Goal: Task Accomplishment & Management: Use online tool/utility

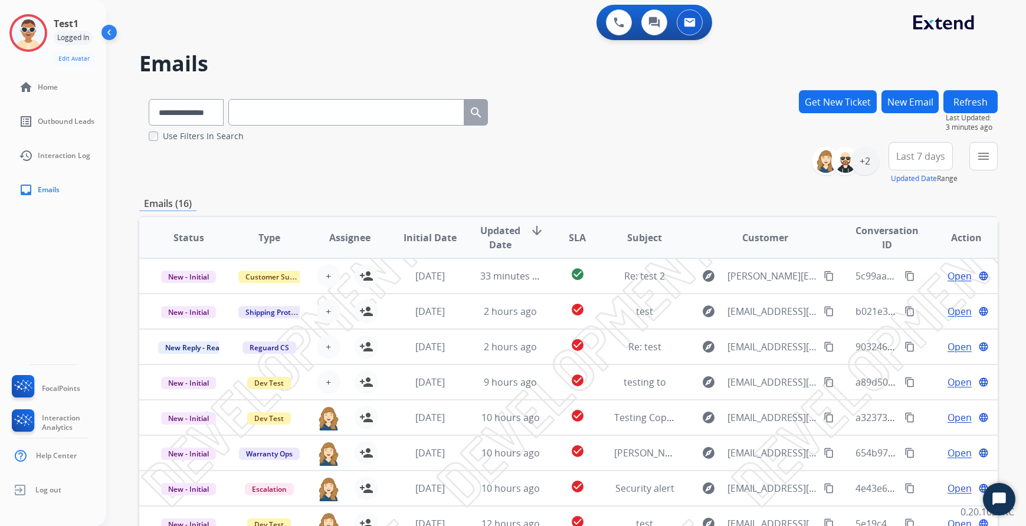
select select "**********"
click at [977, 169] on button "menu" at bounding box center [983, 156] width 28 height 28
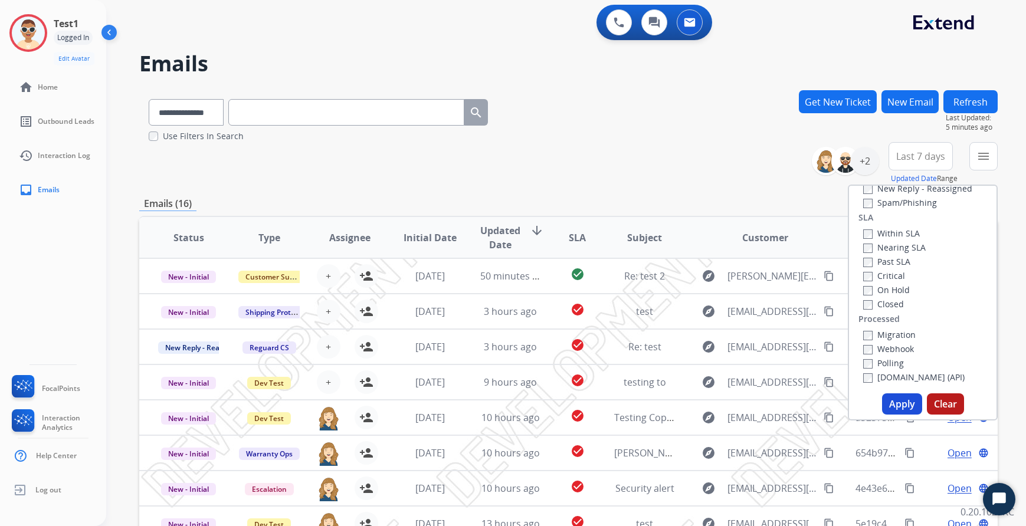
scroll to position [222, 0]
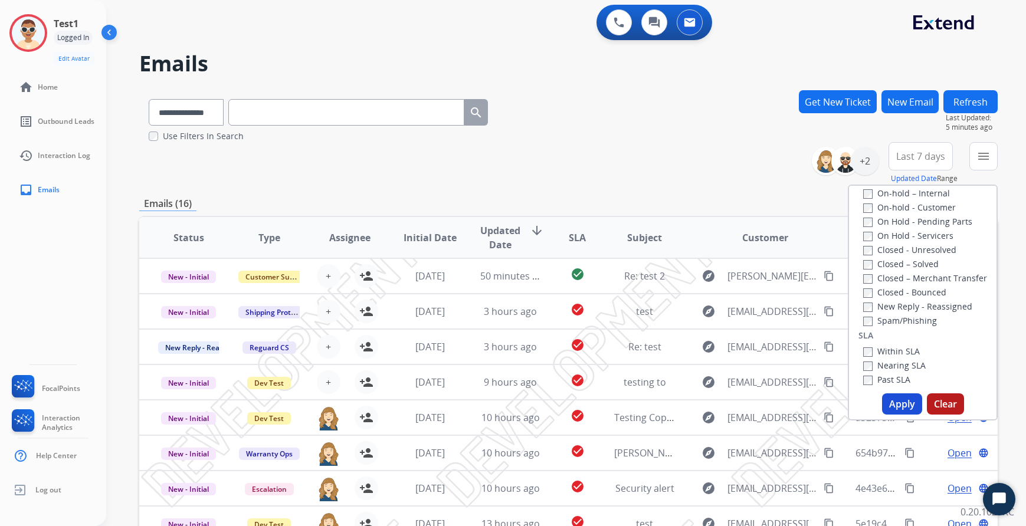
click at [969, 102] on button "Refresh" at bounding box center [970, 101] width 54 height 23
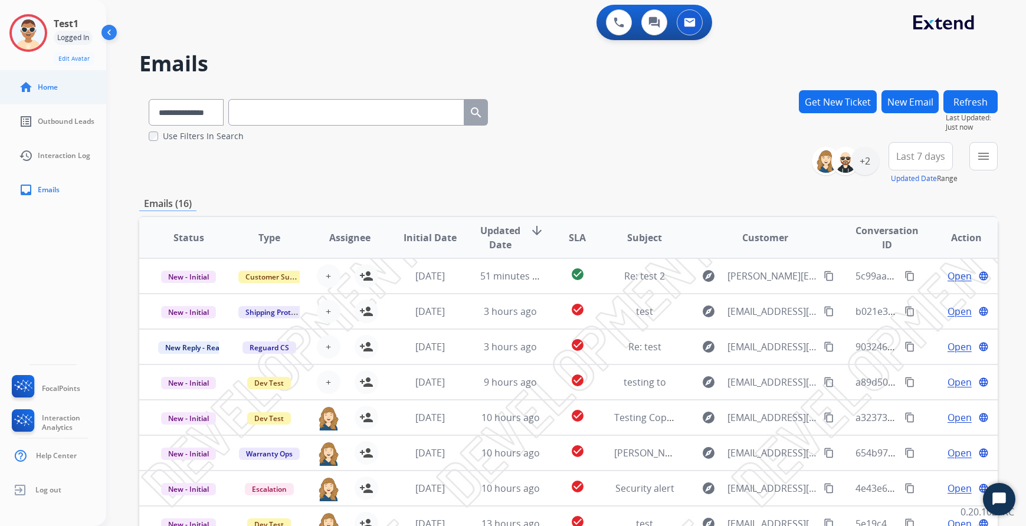
click at [41, 100] on link "home Home" at bounding box center [62, 87] width 106 height 33
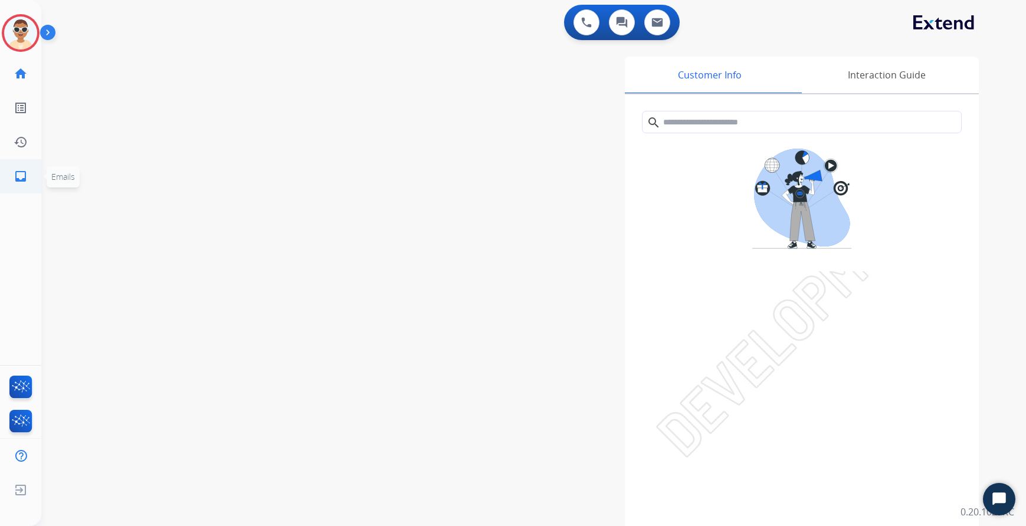
click at [31, 167] on link "inbox Emails" at bounding box center [20, 176] width 33 height 33
select select "**********"
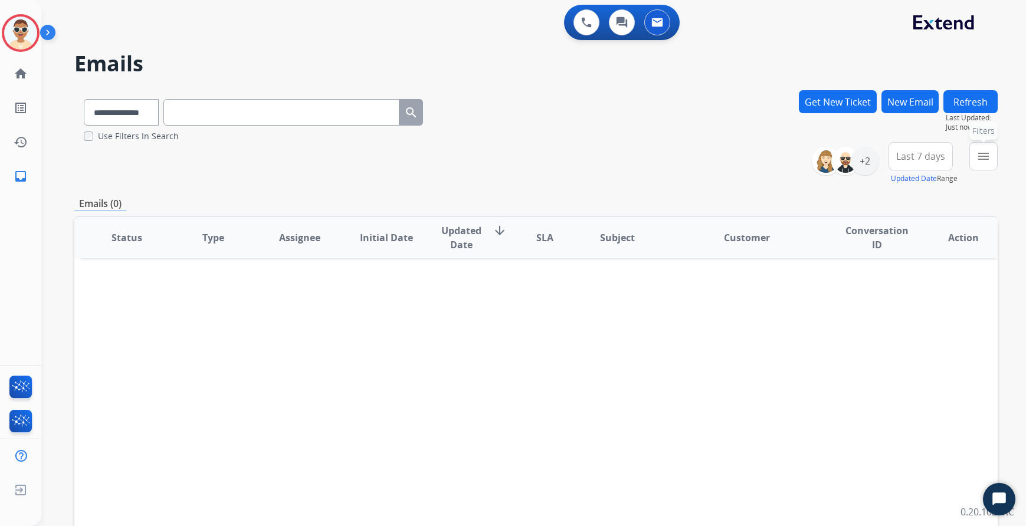
click at [973, 166] on button "menu Filters" at bounding box center [983, 156] width 28 height 28
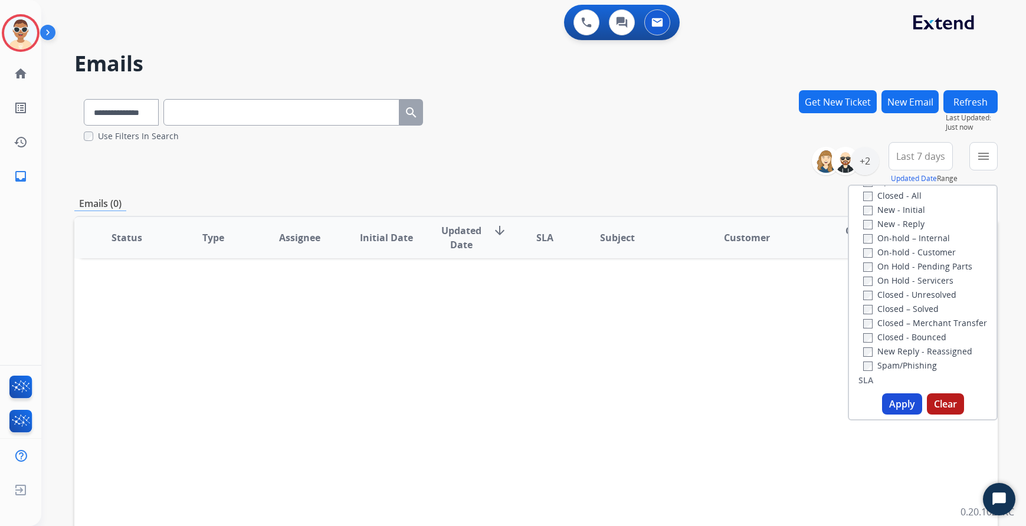
scroll to position [295, 0]
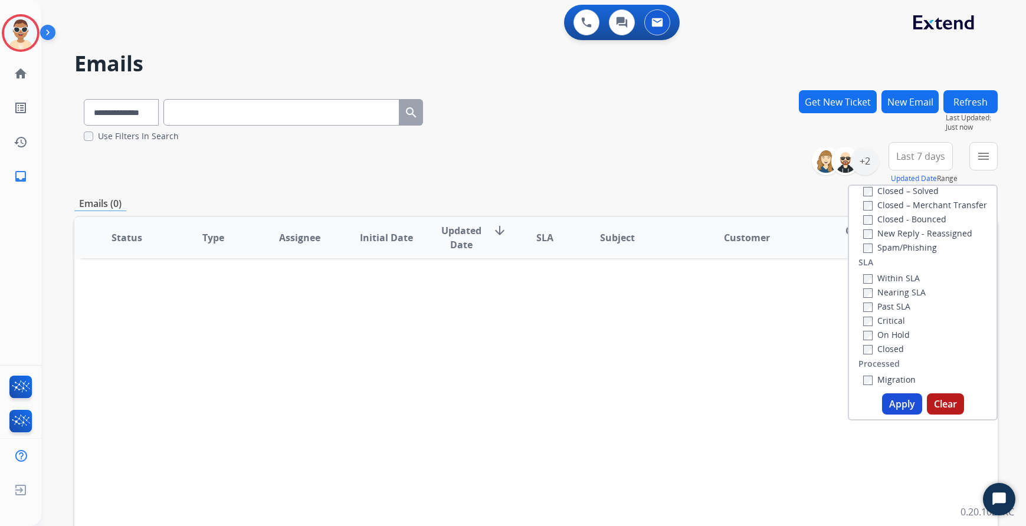
click at [907, 236] on label "New Reply - Reassigned" at bounding box center [917, 233] width 109 height 11
click at [904, 411] on button "Apply" at bounding box center [902, 403] width 40 height 21
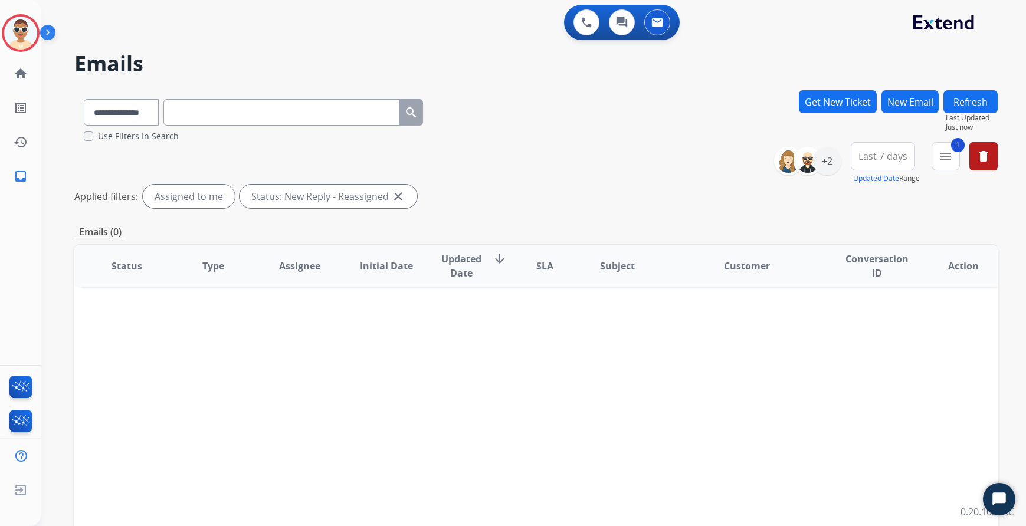
click at [202, 202] on div "Assigned to me" at bounding box center [189, 197] width 92 height 24
click at [829, 158] on div "+2" at bounding box center [827, 161] width 28 height 28
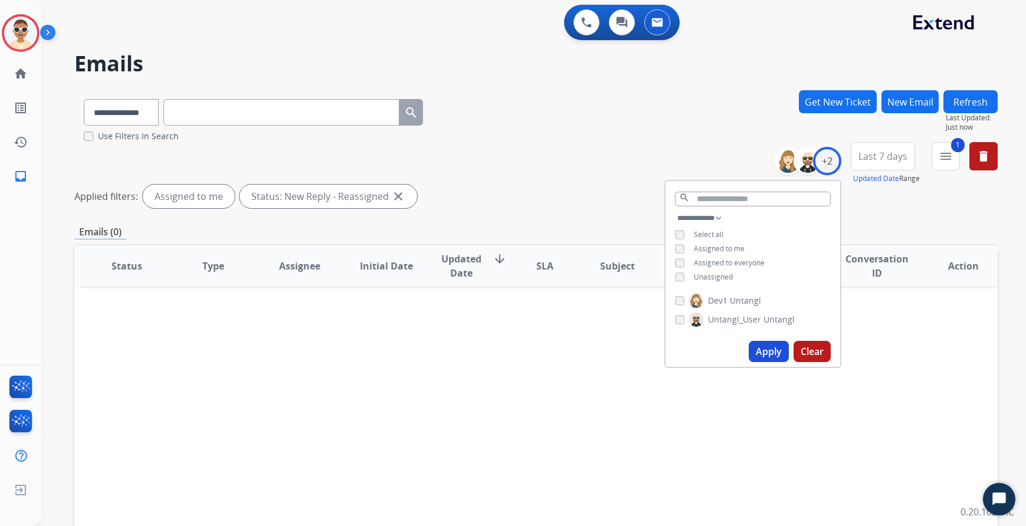
click at [701, 231] on span "Select all" at bounding box center [708, 234] width 29 height 10
click at [768, 352] on button "Apply" at bounding box center [768, 351] width 40 height 21
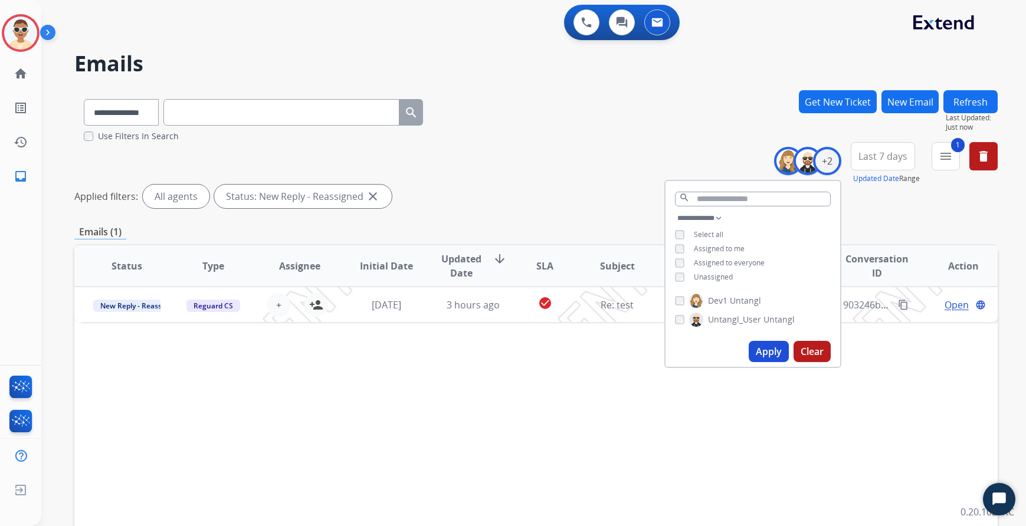
click at [575, 183] on div "**********" at bounding box center [535, 177] width 923 height 71
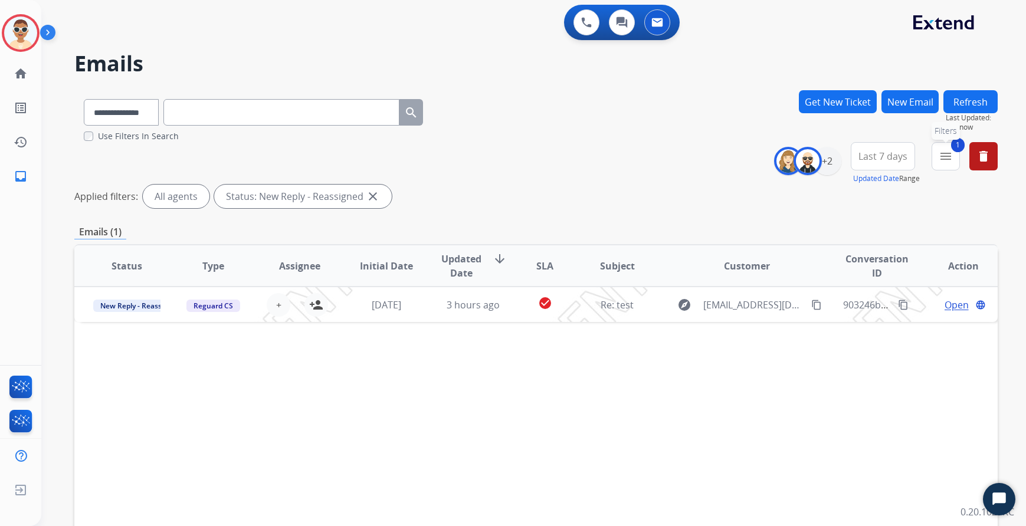
click at [944, 150] on mat-icon "menu" at bounding box center [945, 156] width 14 height 14
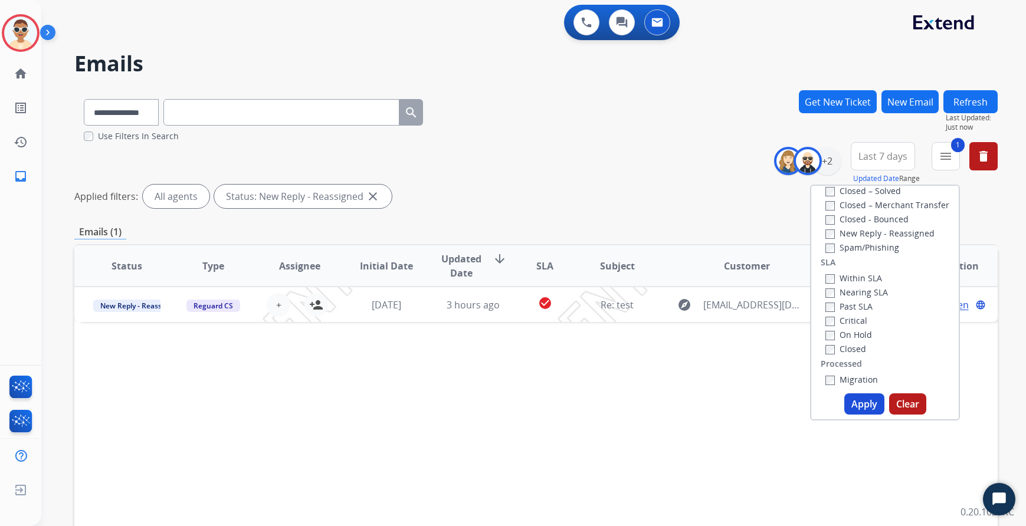
scroll to position [236, 0]
click at [596, 490] on div "Status Type Assignee Initial Date Updated Date arrow_downward SLA Subject Custo…" at bounding box center [535, 441] width 923 height 395
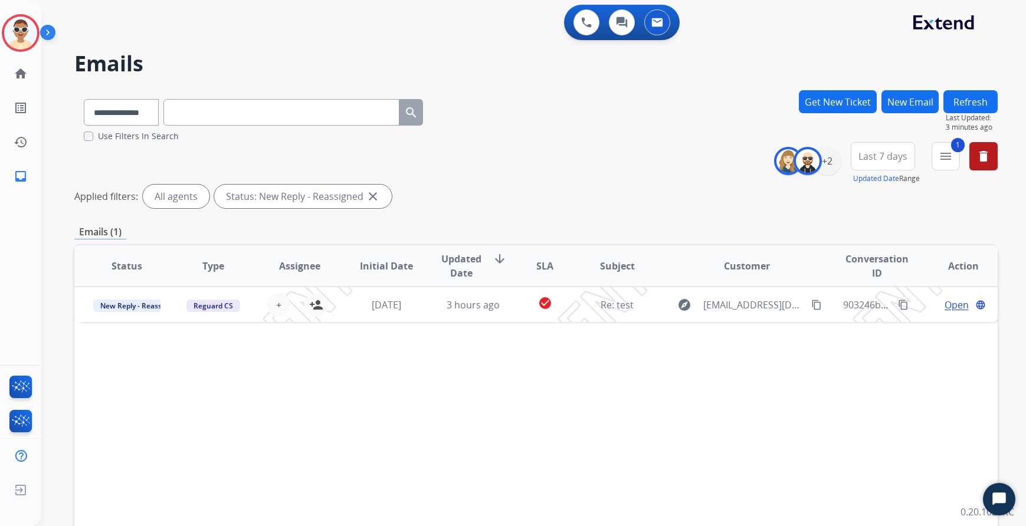
drag, startPoint x: 1017, startPoint y: 297, endPoint x: 1007, endPoint y: 270, distance: 28.9
click at [1017, 297] on div "**********" at bounding box center [533, 263] width 984 height 526
click at [917, 212] on div "**********" at bounding box center [535, 177] width 923 height 71
click at [824, 169] on div "+2" at bounding box center [827, 161] width 28 height 28
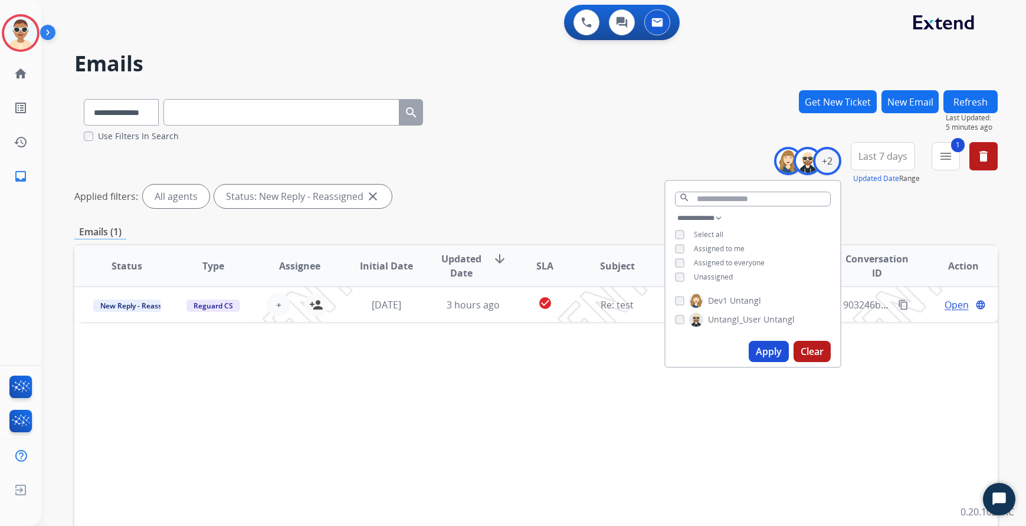
click at [722, 215] on select "**********" at bounding box center [702, 218] width 54 height 14
click at [26, 78] on mat-icon "home" at bounding box center [21, 74] width 14 height 14
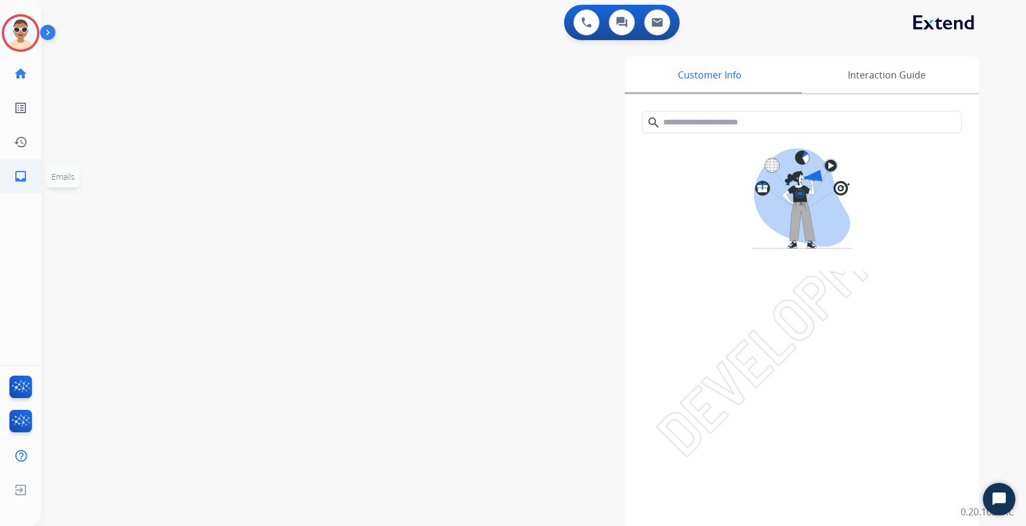
click at [18, 180] on mat-icon "inbox" at bounding box center [21, 176] width 14 height 14
select select "**********"
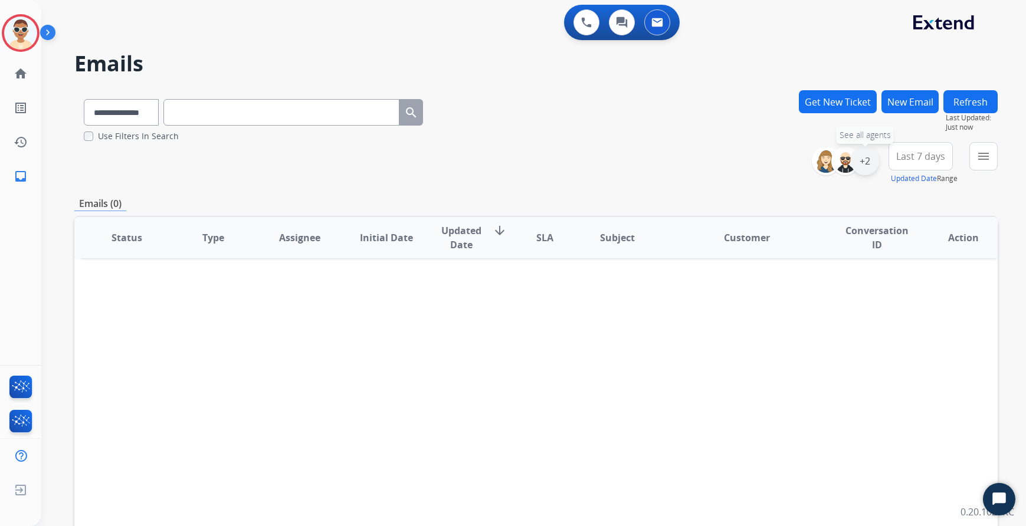
click at [871, 165] on div "+2" at bounding box center [864, 161] width 28 height 28
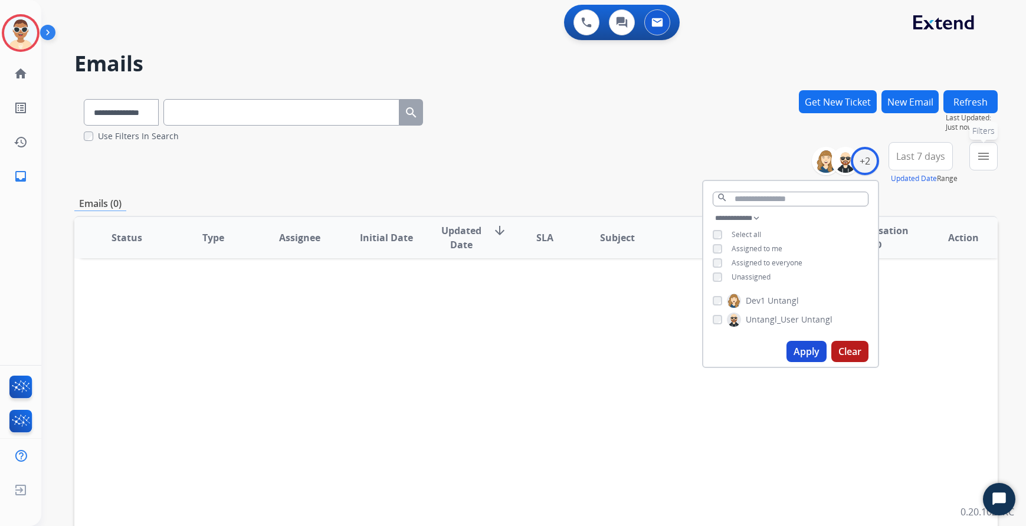
click at [983, 154] on mat-icon "menu" at bounding box center [983, 156] width 14 height 14
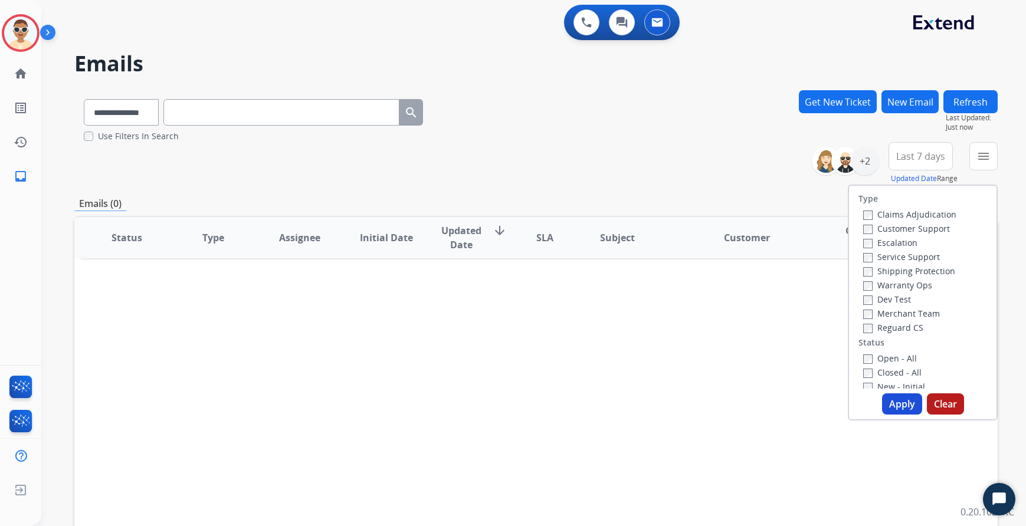
scroll to position [177, 0]
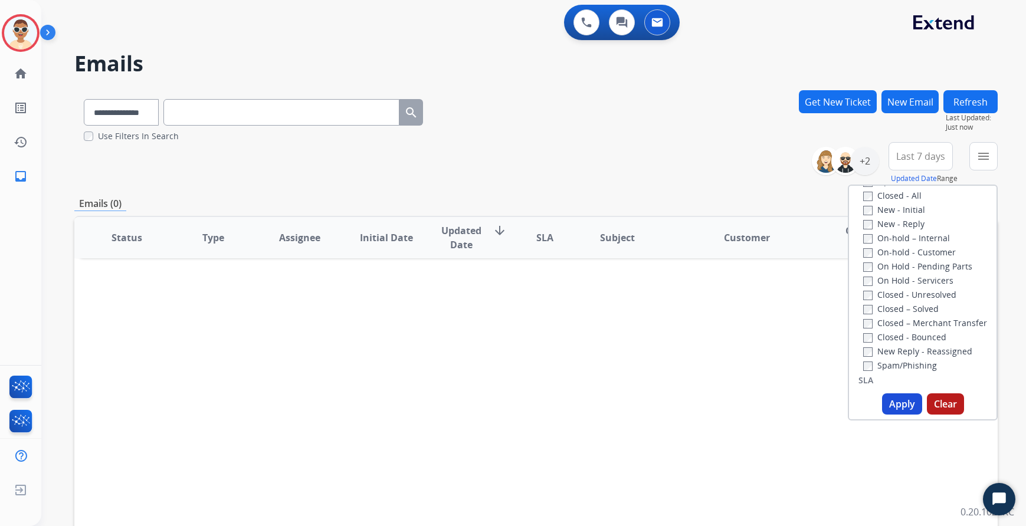
click at [903, 365] on label "Spam/Phishing" at bounding box center [900, 365] width 74 height 11
click at [923, 310] on label "Closed – Solved" at bounding box center [900, 308] width 75 height 11
click at [910, 301] on div "Closed – Solved" at bounding box center [925, 308] width 124 height 14
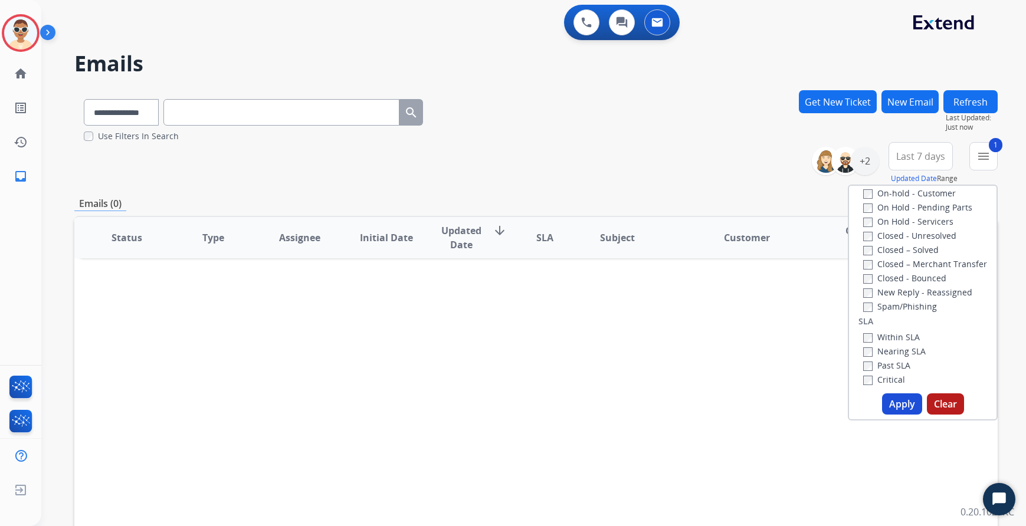
click at [942, 334] on div "Type Claims Adjudication Customer Support Escalation Service Support Shipping P…" at bounding box center [922, 287] width 147 height 203
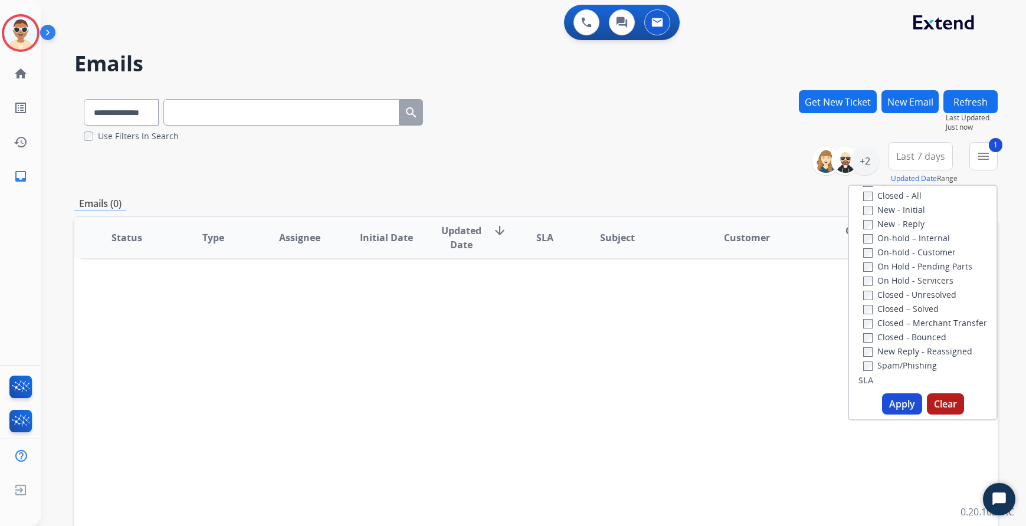
scroll to position [0, 0]
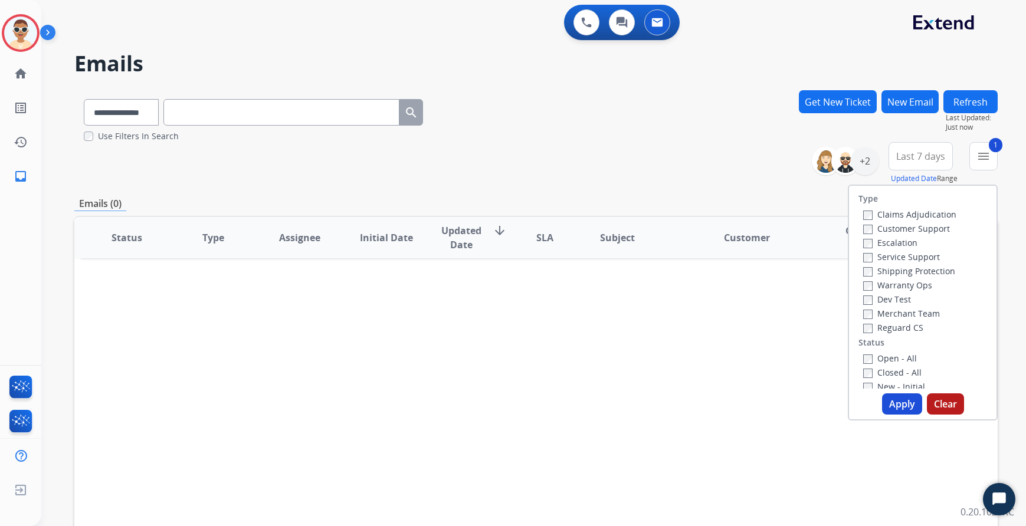
click at [887, 245] on label "Escalation" at bounding box center [890, 242] width 54 height 11
click at [886, 242] on label "Escalation" at bounding box center [890, 242] width 54 height 11
click at [898, 242] on label "Escalation" at bounding box center [890, 242] width 54 height 11
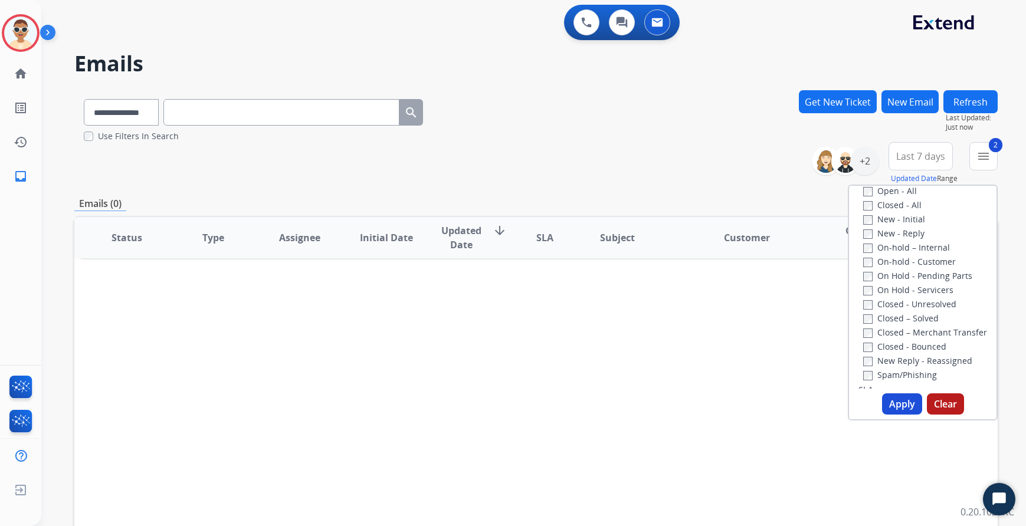
scroll to position [172, 0]
click at [543, 510] on div "Status Type Assignee Initial Date Updated Date arrow_downward SLA Subject Custo…" at bounding box center [535, 413] width 923 height 395
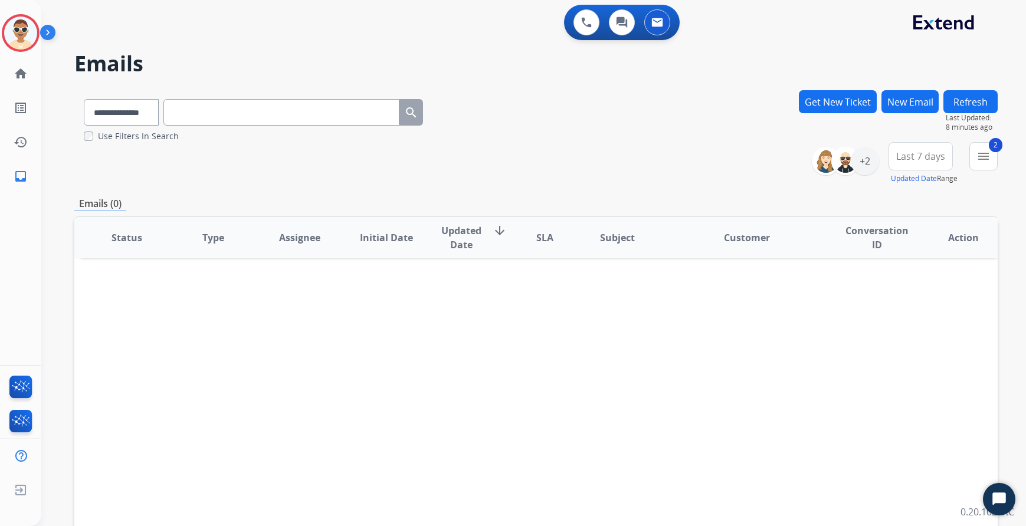
click at [974, 103] on button "Refresh" at bounding box center [970, 101] width 54 height 23
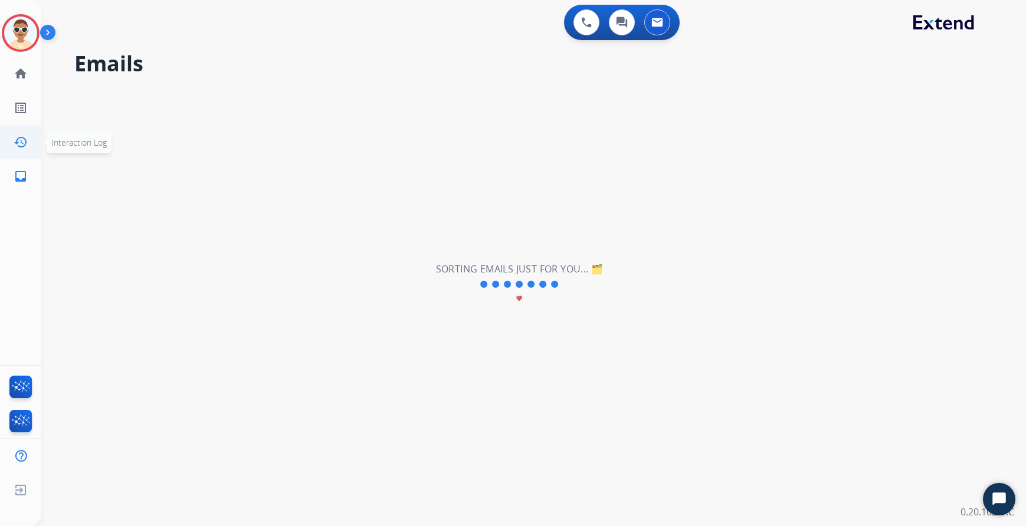
click at [21, 143] on mat-icon "history" at bounding box center [21, 142] width 14 height 14
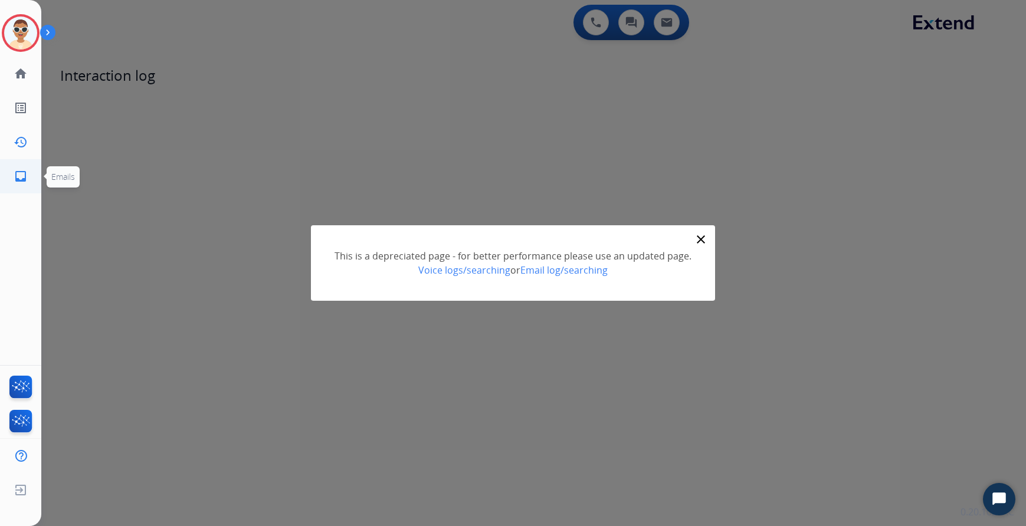
click at [25, 169] on link "inbox Emails" at bounding box center [20, 176] width 33 height 33
select select "**********"
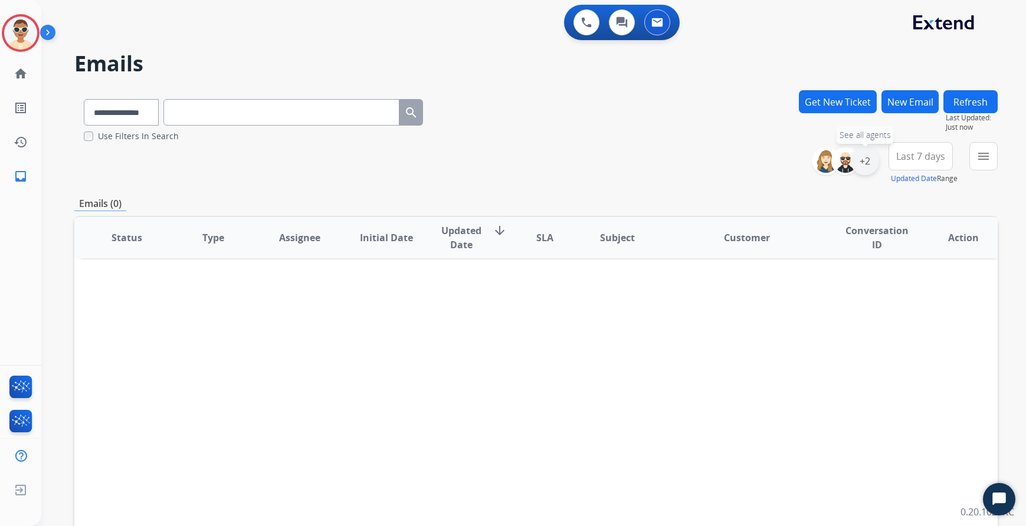
click at [873, 165] on div "+2" at bounding box center [864, 161] width 28 height 28
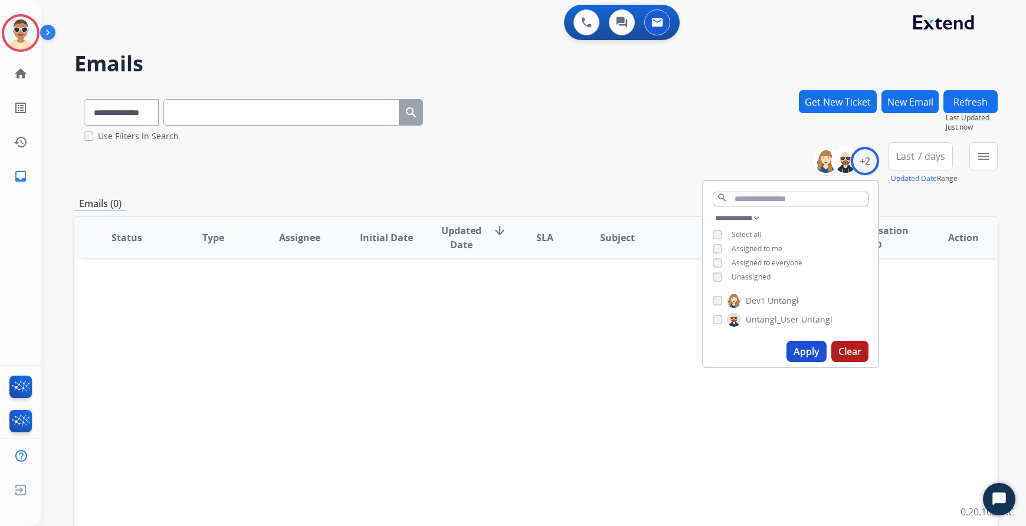
click at [842, 98] on button "Get New Ticket" at bounding box center [838, 101] width 78 height 23
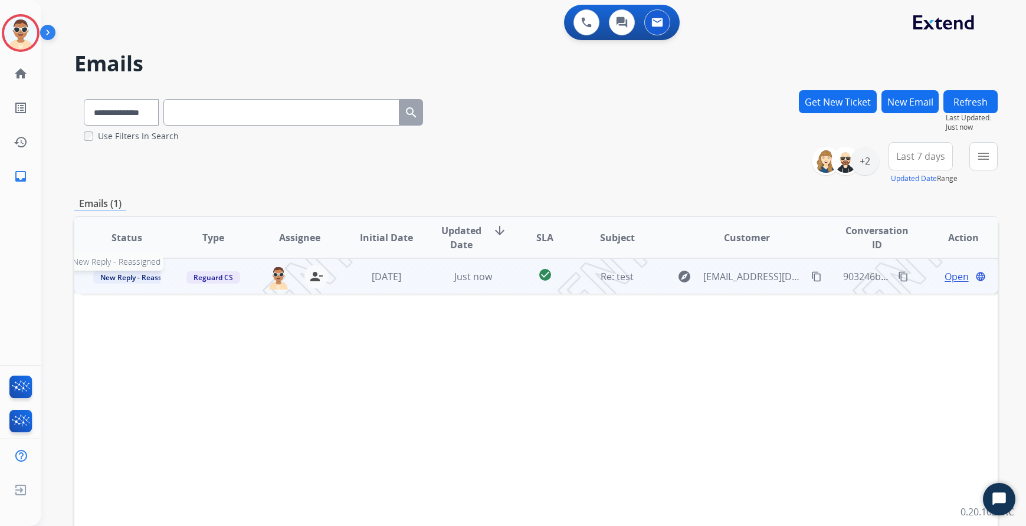
click at [146, 275] on span "New Reply - Reassigned" at bounding box center [140, 277] width 94 height 12
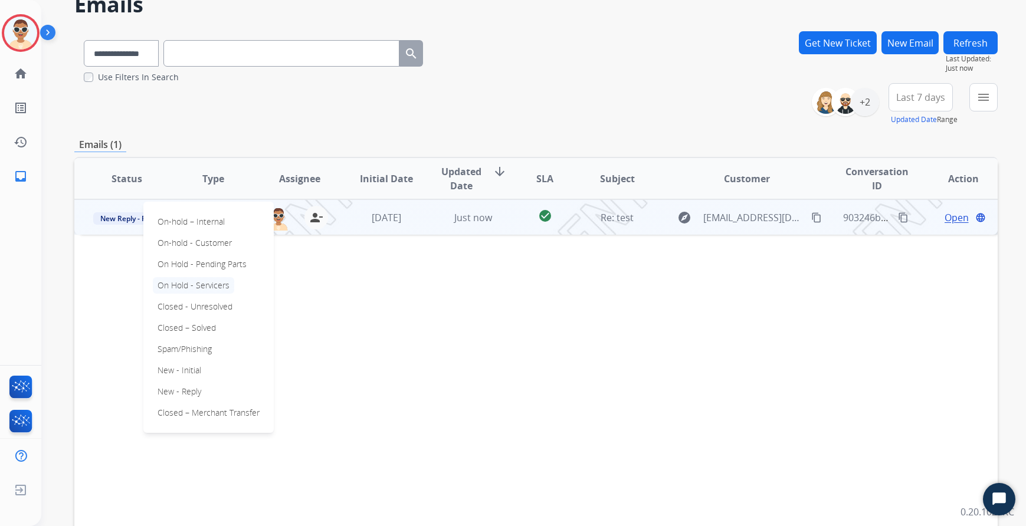
scroll to position [146, 0]
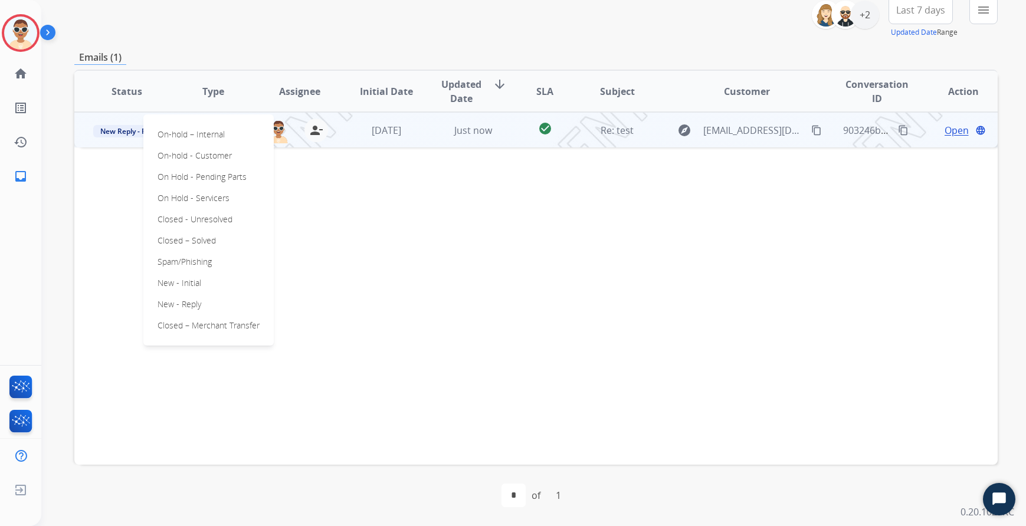
click at [370, 261] on div "Status Type Assignee Initial Date Updated Date arrow_downward SLA Subject Custo…" at bounding box center [535, 267] width 923 height 395
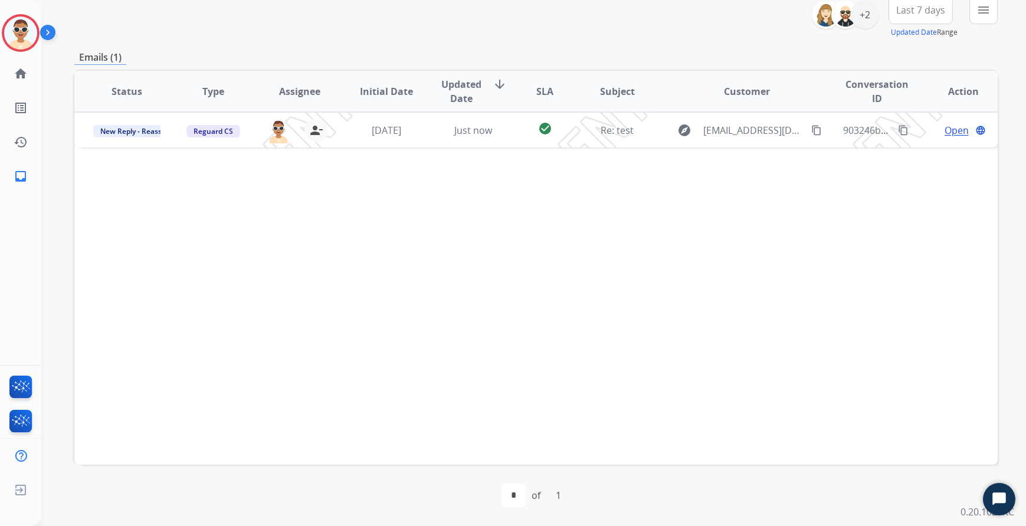
scroll to position [0, 0]
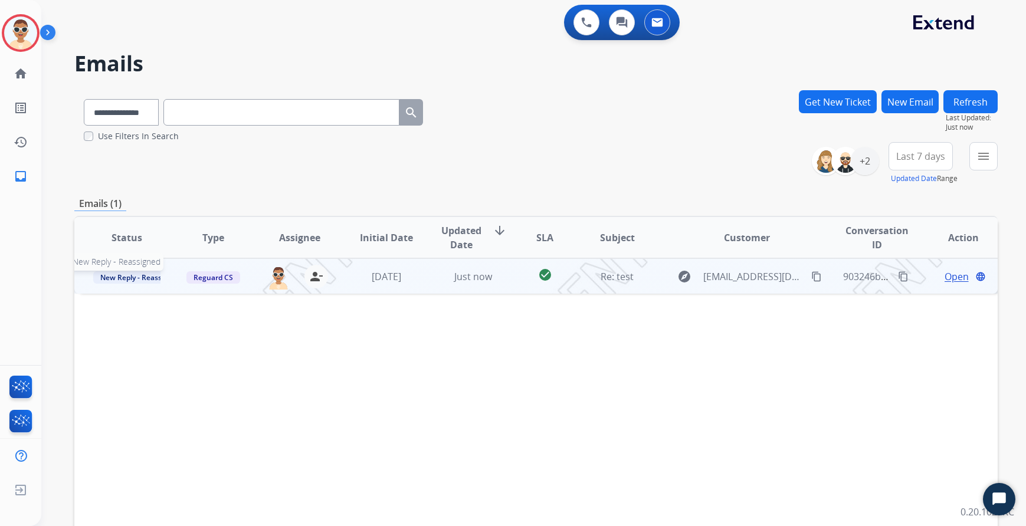
click at [134, 277] on span "New Reply - Reassigned" at bounding box center [140, 277] width 94 height 12
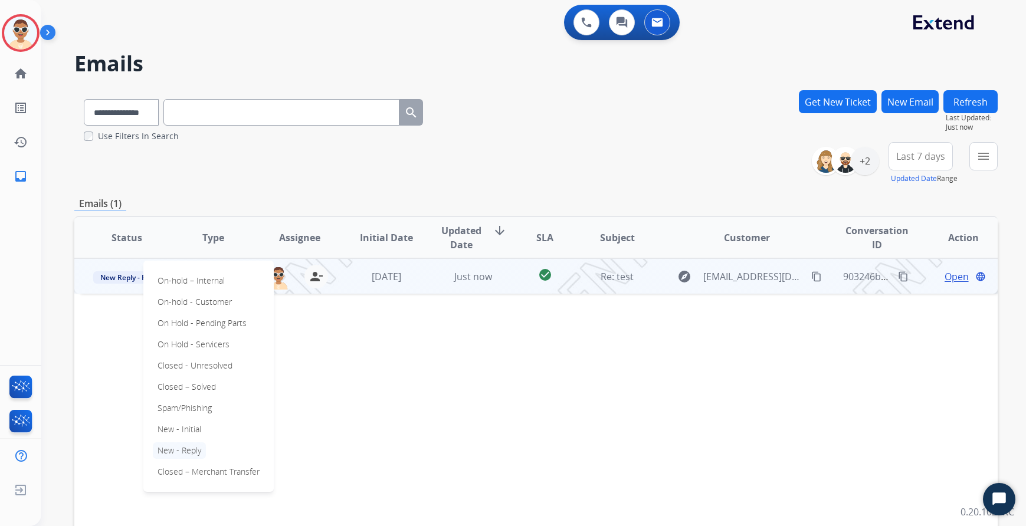
scroll to position [118, 0]
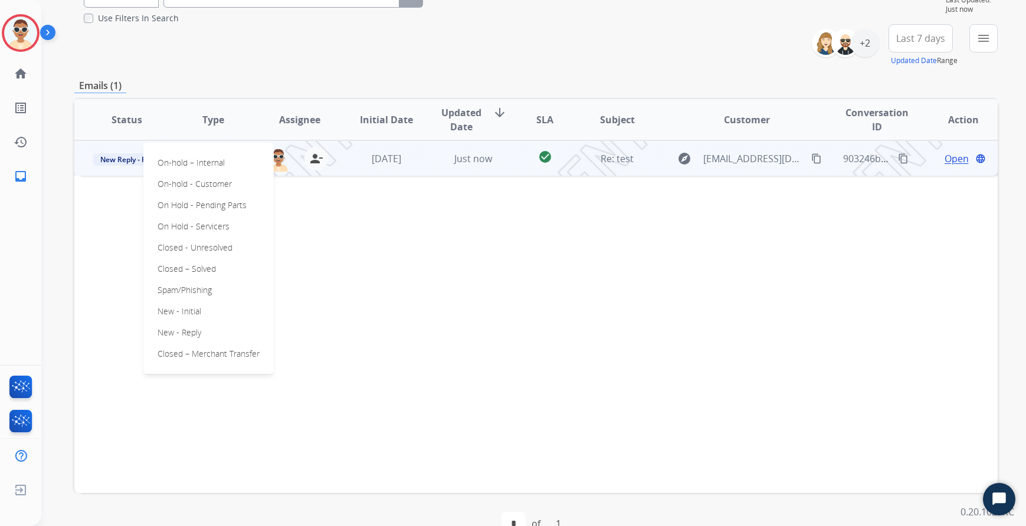
click at [346, 245] on div "Status Type Assignee Initial Date Updated Date arrow_downward SLA Subject Custo…" at bounding box center [535, 295] width 923 height 395
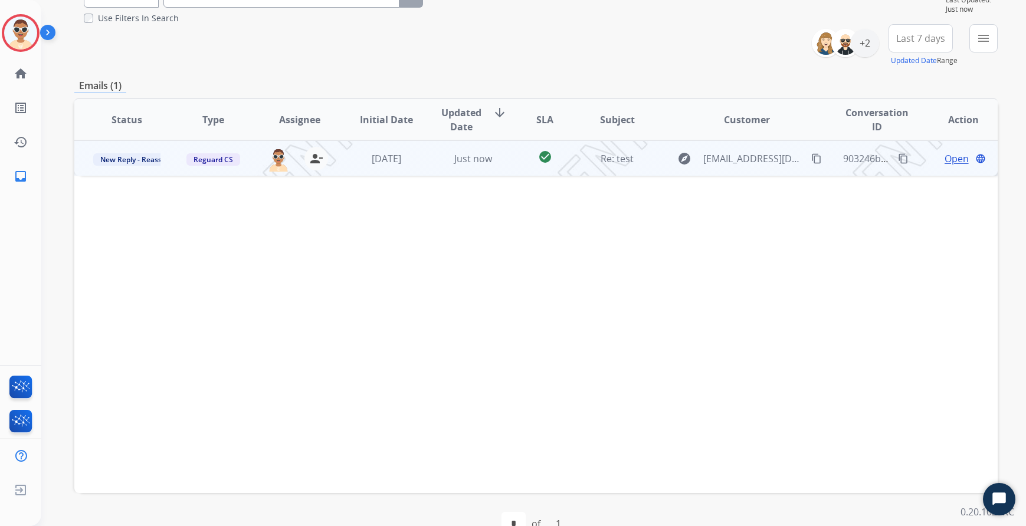
click at [947, 158] on span "Open" at bounding box center [956, 159] width 24 height 14
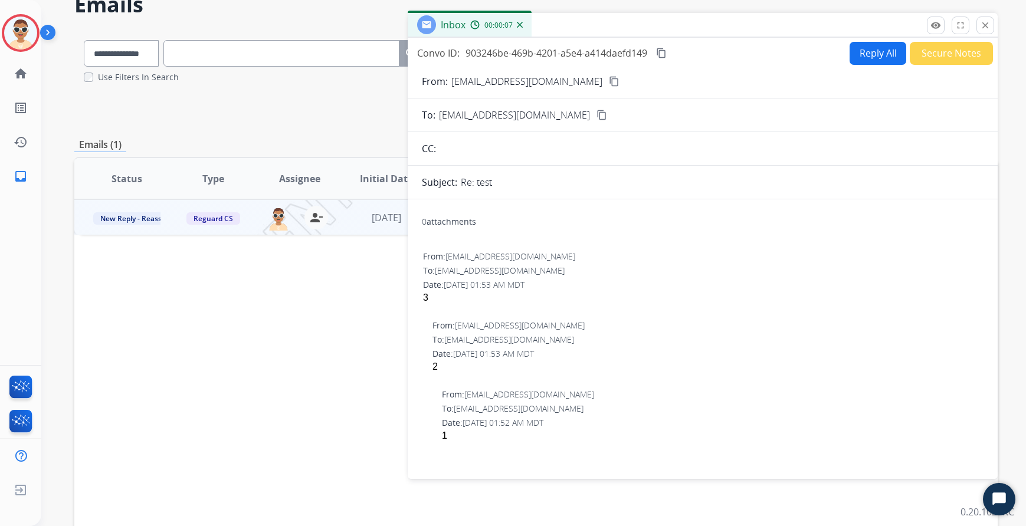
scroll to position [146, 0]
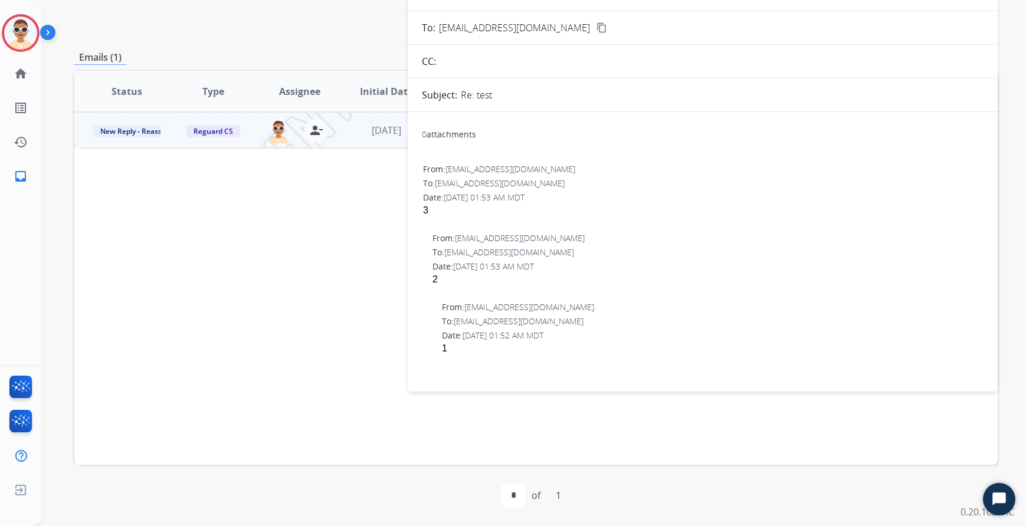
click at [258, 211] on div "Status Type Assignee Initial Date Updated Date arrow_downward SLA Subject Custo…" at bounding box center [535, 267] width 923 height 395
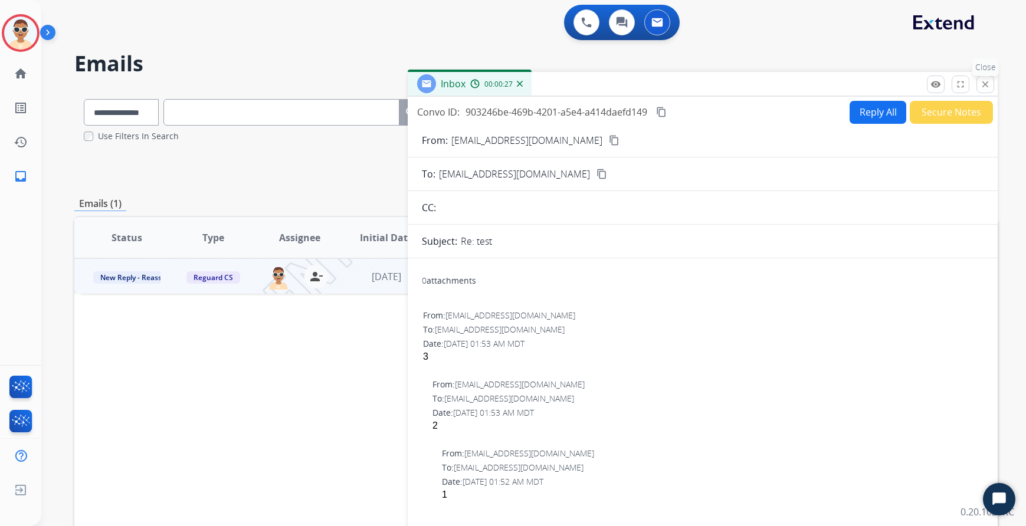
click at [984, 82] on mat-icon "close" at bounding box center [985, 84] width 11 height 11
